Goal: Task Accomplishment & Management: Manage account settings

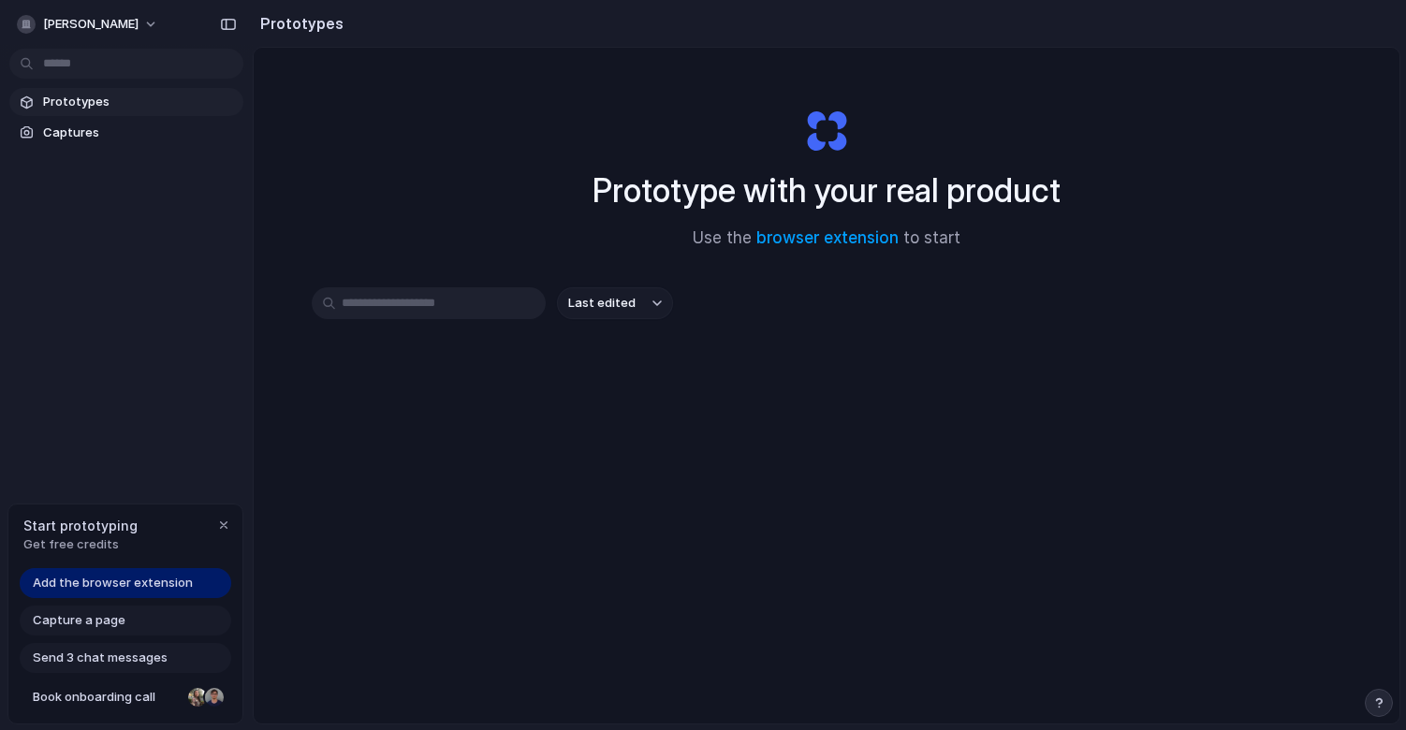
click at [118, 581] on span "Add the browser extension" at bounding box center [113, 583] width 160 height 19
click at [94, 141] on link "Captures" at bounding box center [126, 133] width 234 height 28
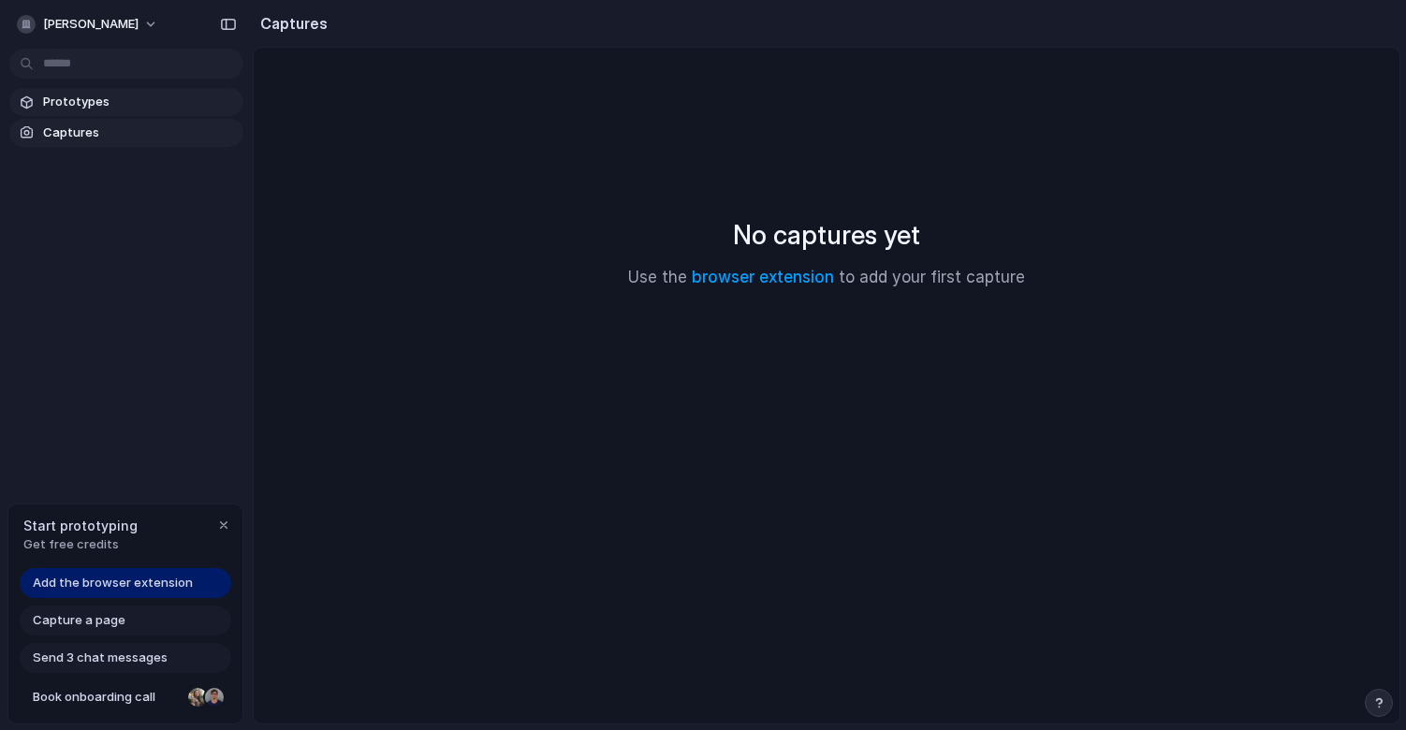
click at [106, 102] on span "Prototypes" at bounding box center [139, 102] width 193 height 19
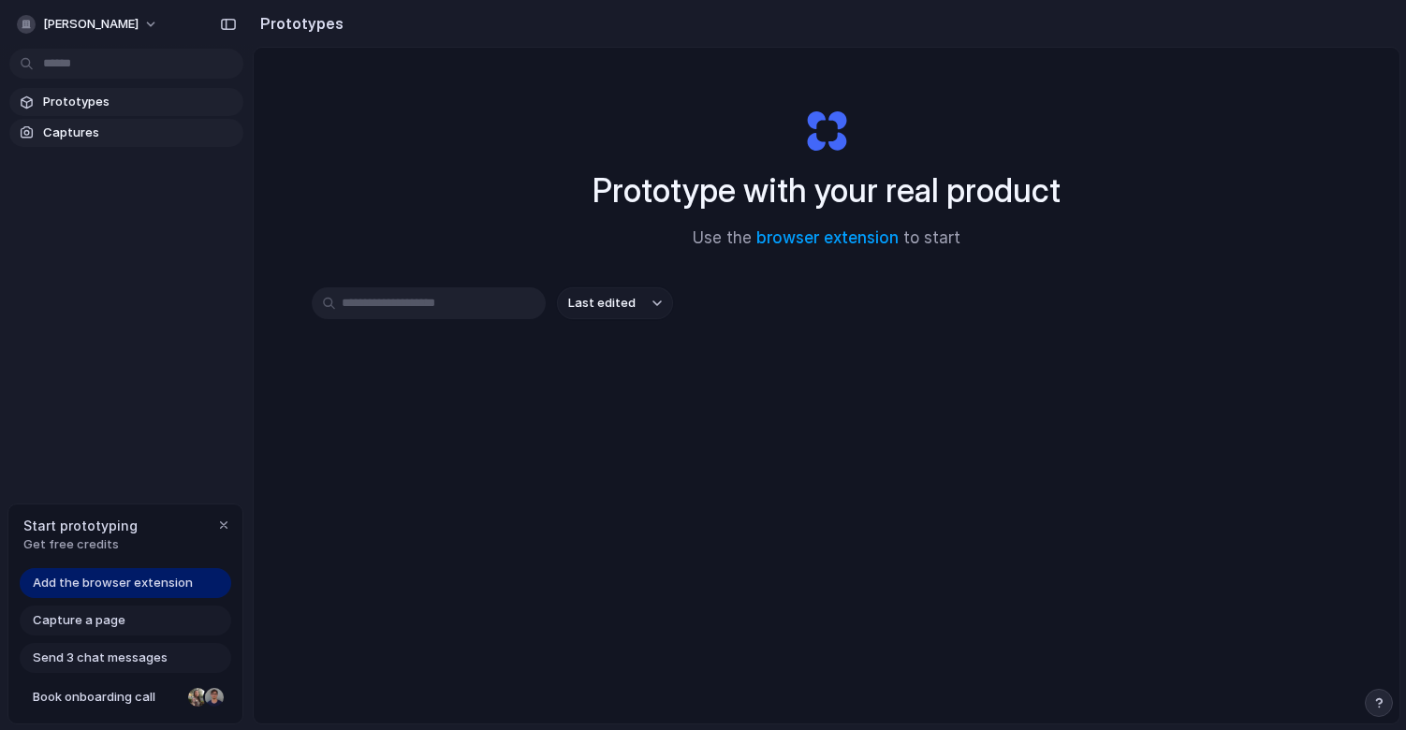
click at [153, 124] on span "Captures" at bounding box center [139, 133] width 193 height 19
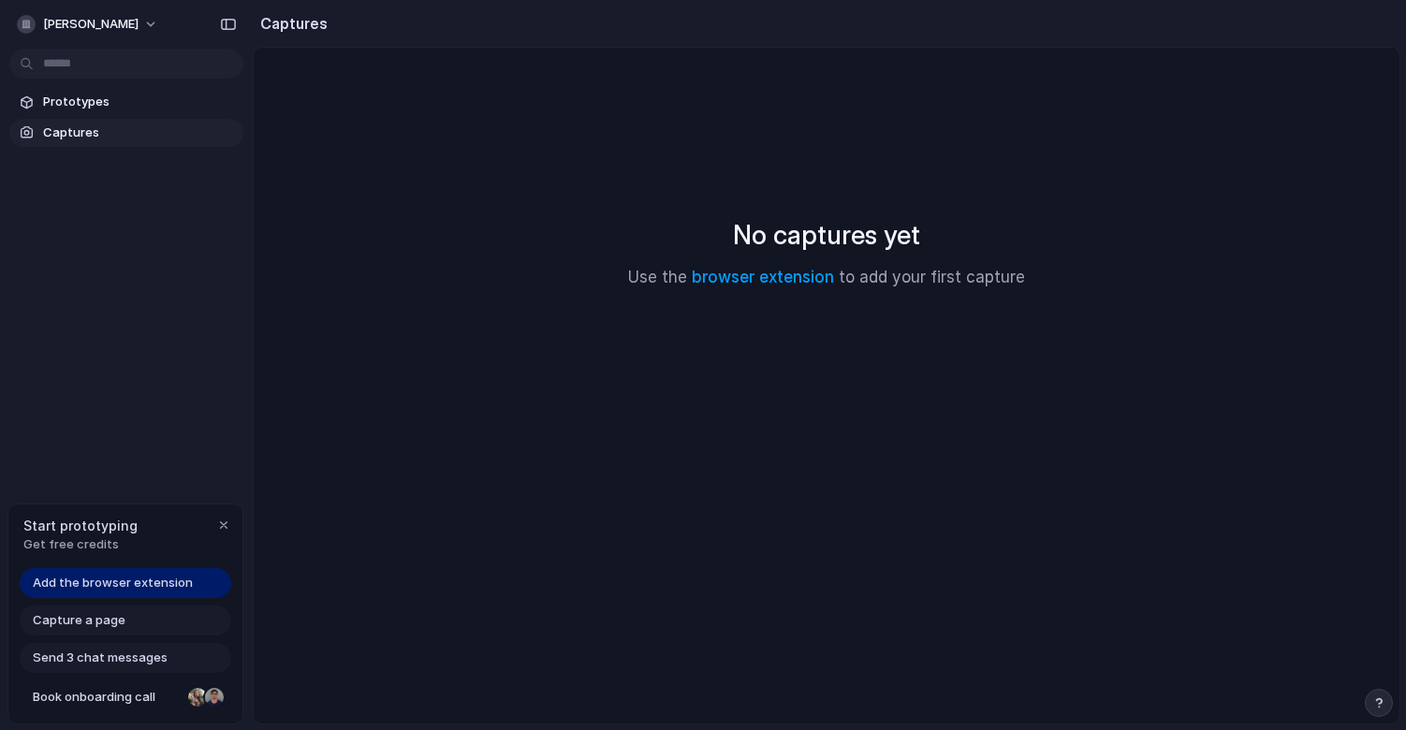
click at [152, 615] on div "Capture a page" at bounding box center [126, 621] width 212 height 30
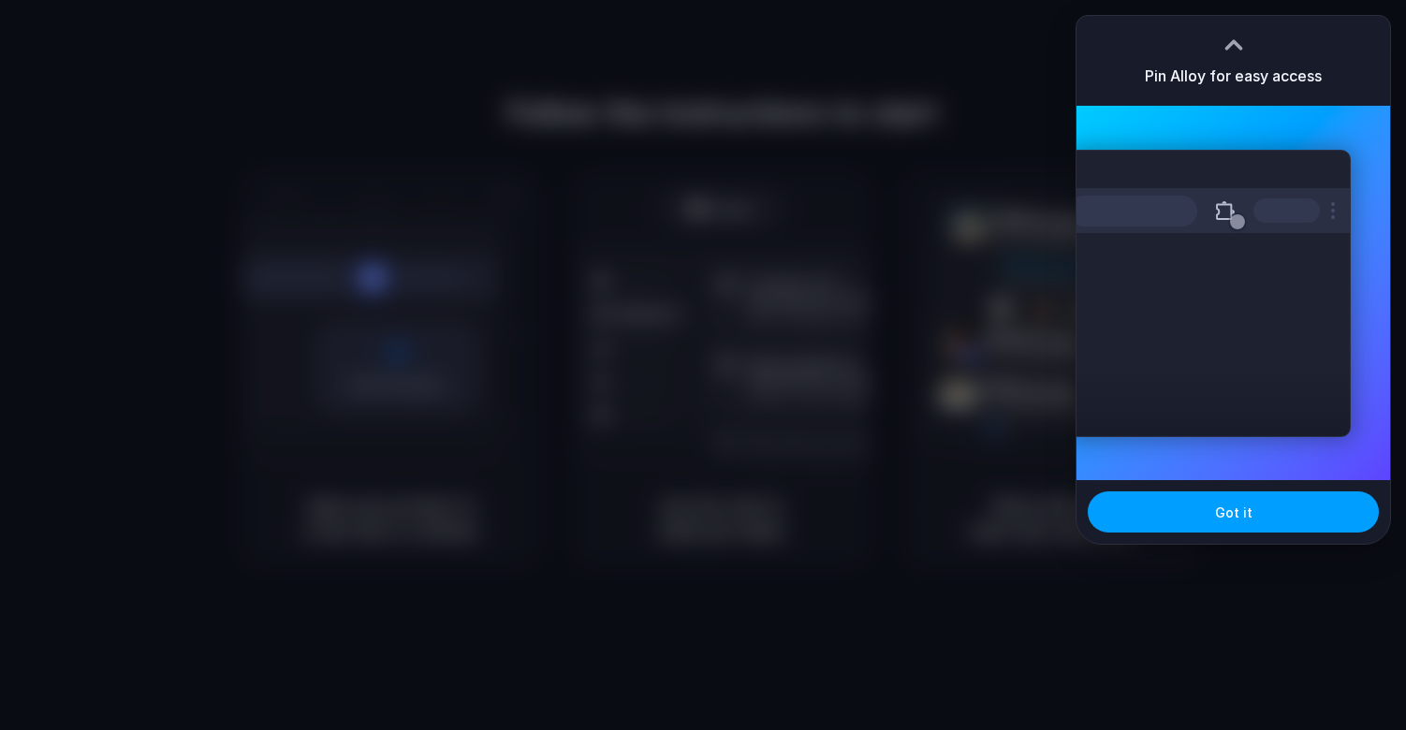
click at [1229, 516] on span "Got it" at bounding box center [1233, 513] width 37 height 20
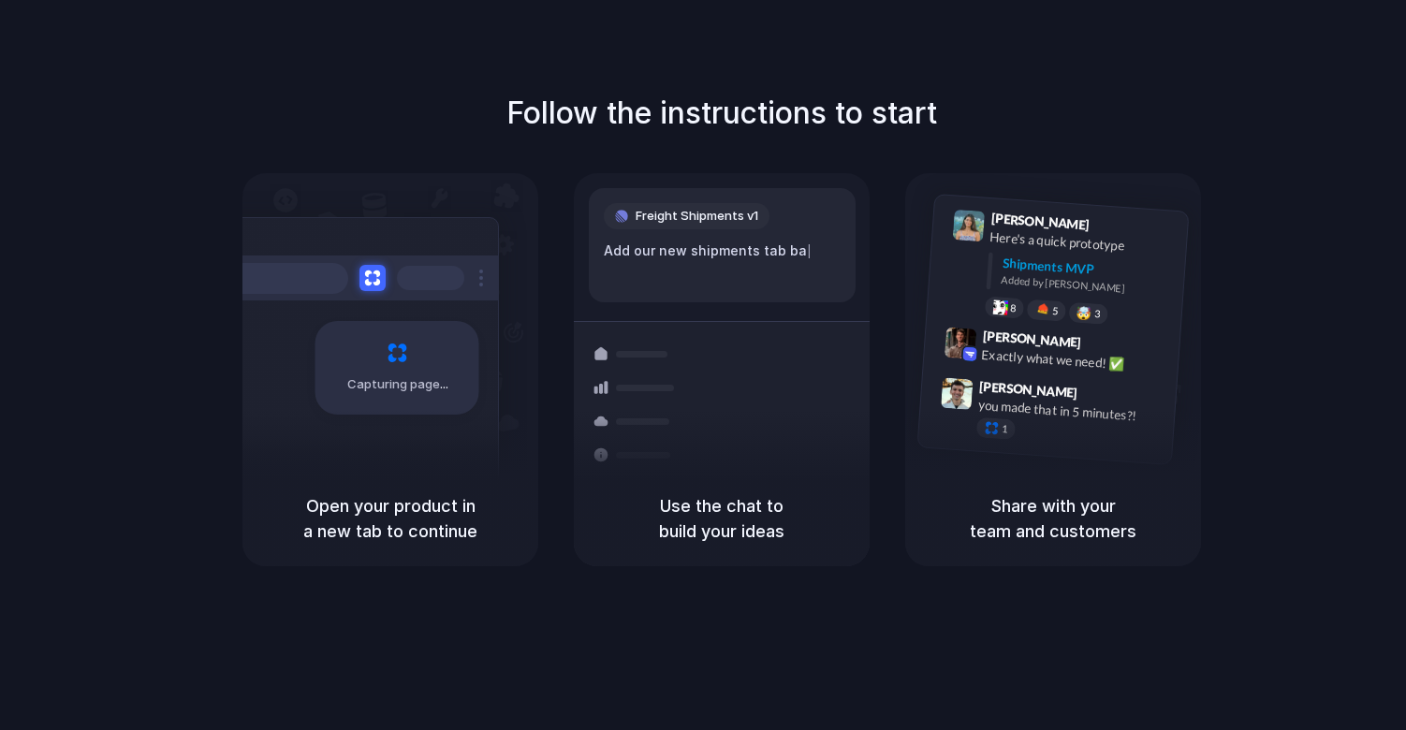
click at [214, 434] on div "Follow the instructions to start Capturing page Open your product in a new tab …" at bounding box center [722, 329] width 1406 height 476
click at [355, 430] on div "Capturing page" at bounding box center [357, 360] width 283 height 287
click at [744, 148] on div "Follow the instructions to start Capturing page Open your product in a new tab …" at bounding box center [722, 329] width 1406 height 476
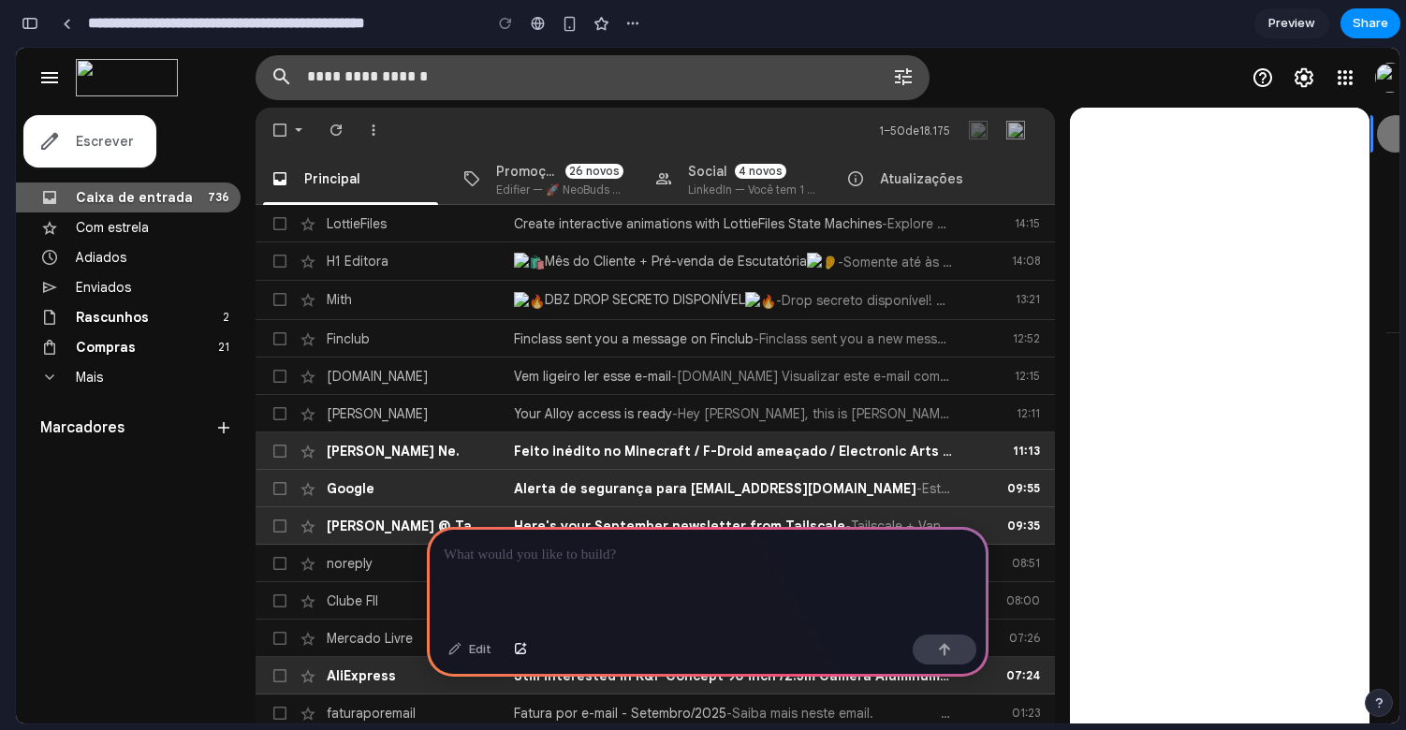
click at [282, 130] on span "Selecionar" at bounding box center [280, 130] width 19 height 19
click at [579, 561] on div at bounding box center [708, 577] width 562 height 100
click at [596, 565] on div at bounding box center [708, 577] width 562 height 100
click at [61, 23] on link at bounding box center [66, 23] width 28 height 28
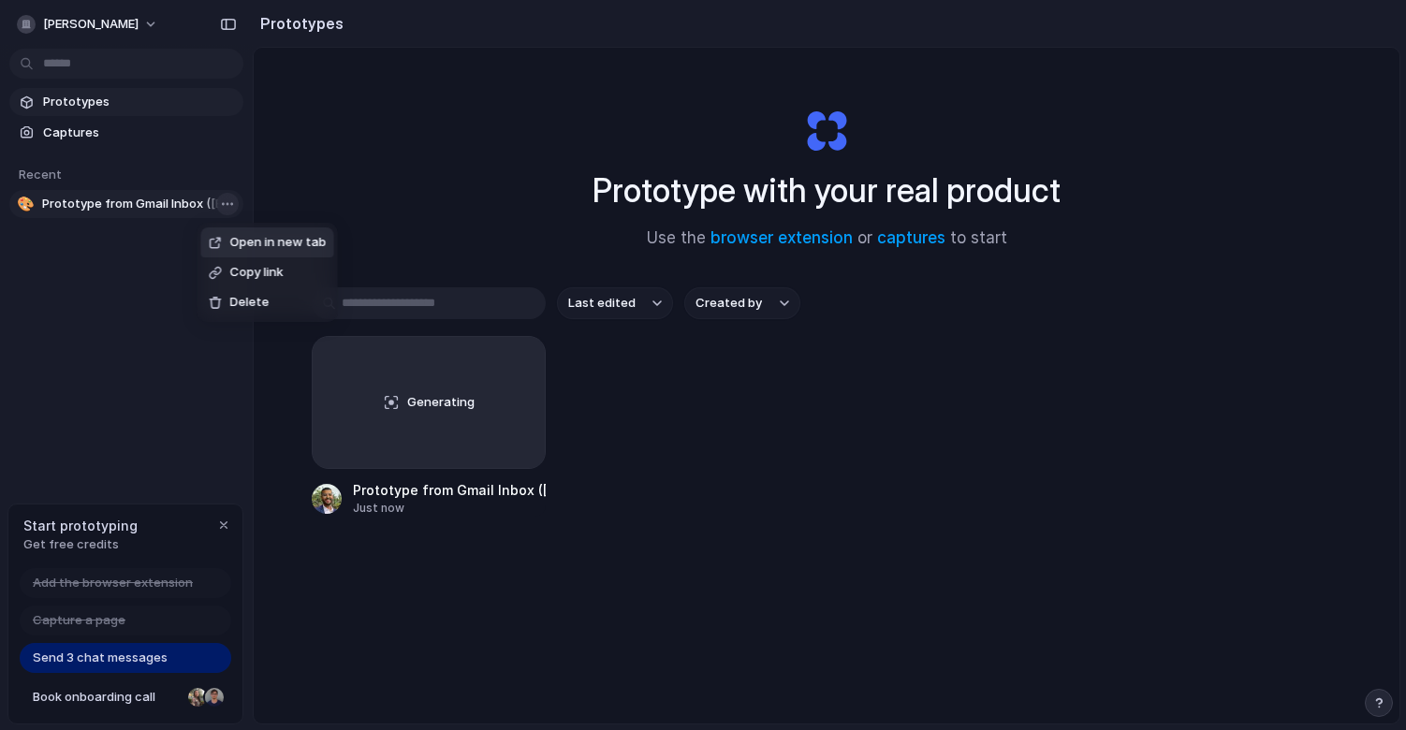
click at [219, 205] on body "joao-paulo-moura Prototypes Captures Recent 🎨 Prototype from Gmail Inbox ([EMAI…" at bounding box center [703, 365] width 1406 height 730
click at [246, 291] on li "Delete" at bounding box center [267, 302] width 133 height 30
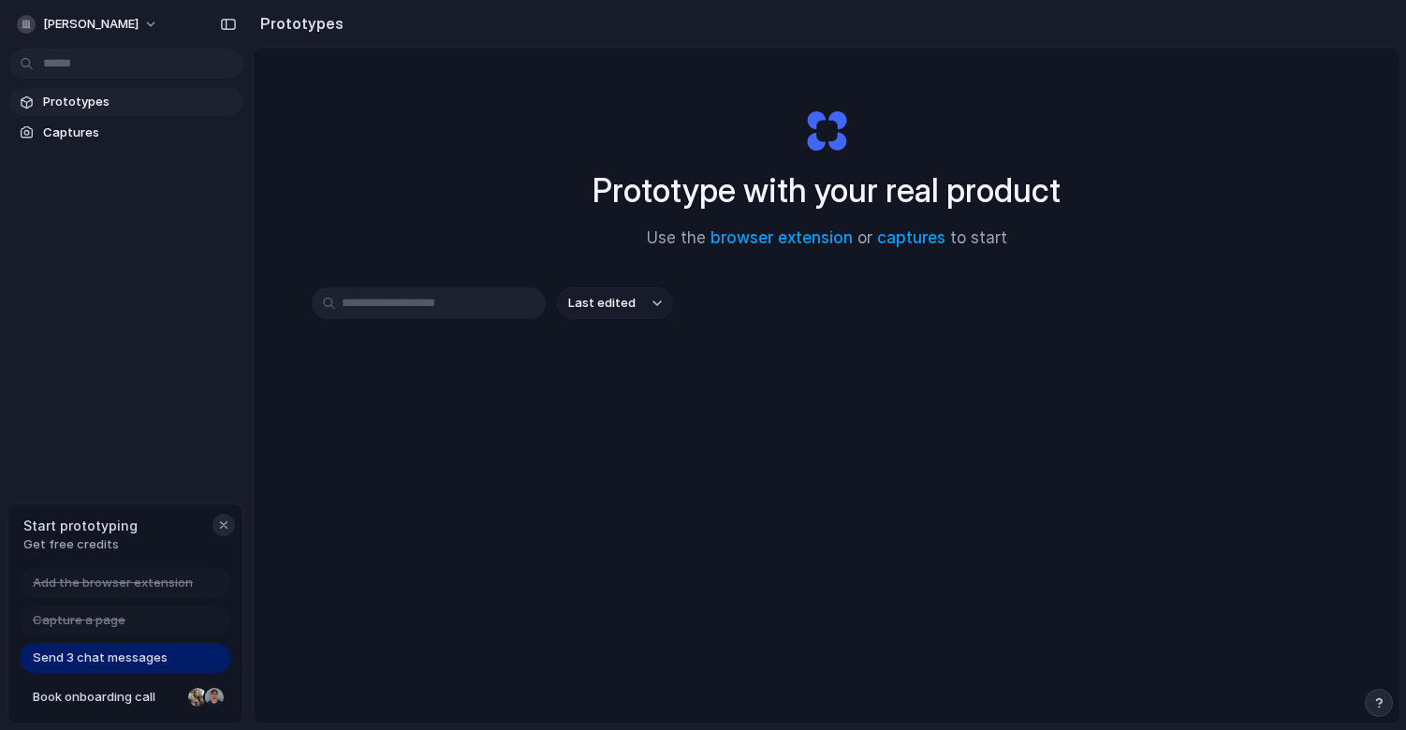
click at [218, 530] on div "button" at bounding box center [223, 525] width 15 height 15
